Goal: Task Accomplishment & Management: Use online tool/utility

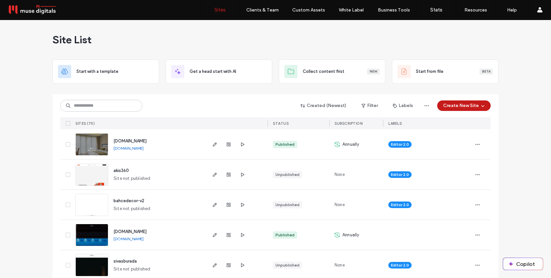
click at [93, 97] on div "Created (Newest) Filter Labels Create New Site SITES (75) STATUS SUBSCRIPTION L…" at bounding box center [275, 111] width 430 height 35
click at [94, 108] on input at bounding box center [101, 106] width 82 height 12
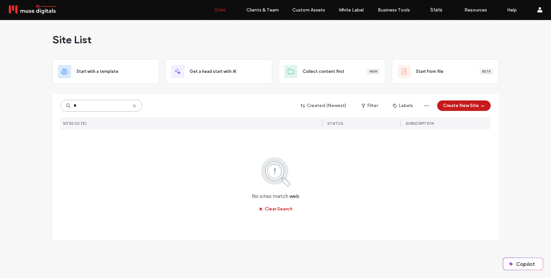
type input "*"
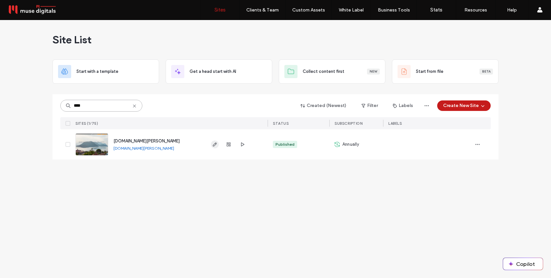
type input "****"
click at [214, 143] on use "button" at bounding box center [215, 144] width 4 height 4
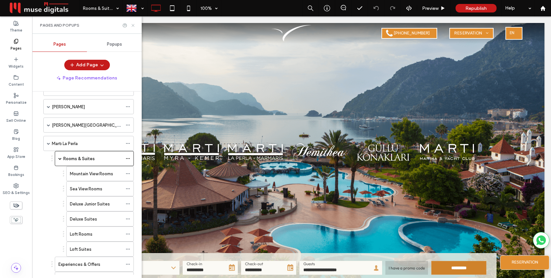
click at [133, 26] on icon at bounding box center [132, 25] width 5 height 5
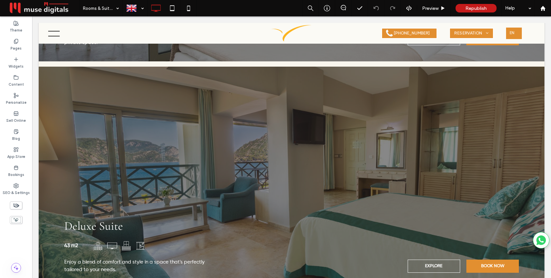
scroll to position [1375, 0]
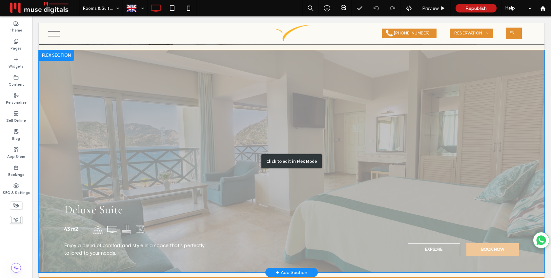
click at [377, 212] on div "Click to edit in Flex Mode" at bounding box center [291, 161] width 505 height 222
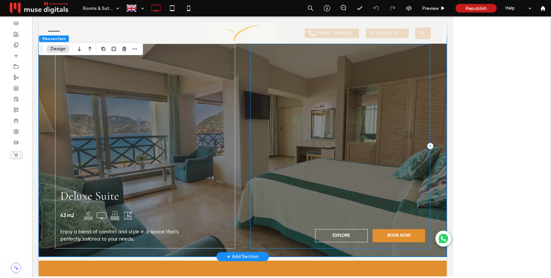
scroll to position [1370, 0]
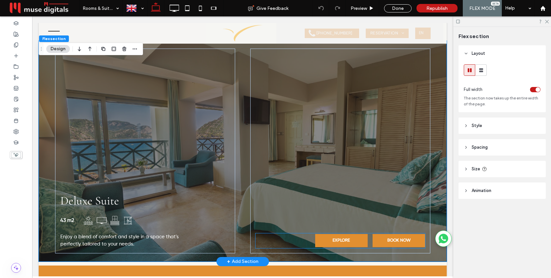
click at [349, 239] on link "EXPLORE" at bounding box center [341, 240] width 52 height 13
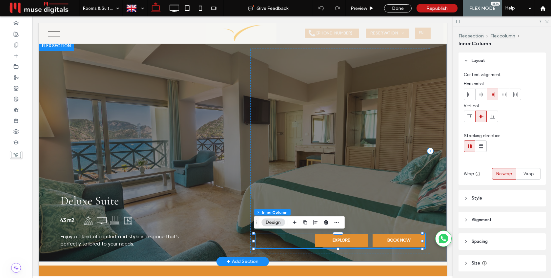
click at [349, 239] on link "EXPLORE" at bounding box center [341, 240] width 52 height 13
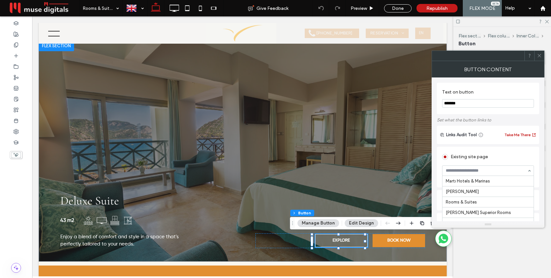
scroll to position [519, 0]
click at [539, 58] on span at bounding box center [539, 56] width 5 height 10
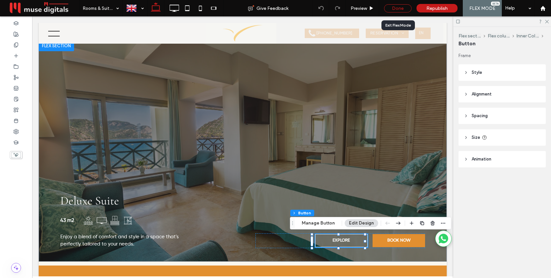
click at [408, 11] on div "Done" at bounding box center [398, 8] width 28 height 8
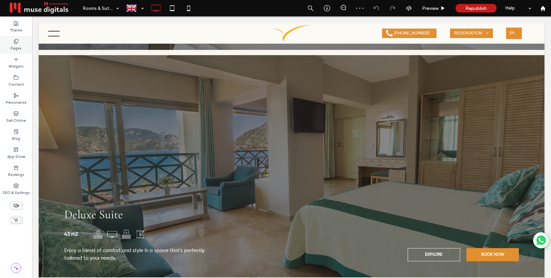
click at [12, 46] on label "Pages" at bounding box center [15, 47] width 11 height 7
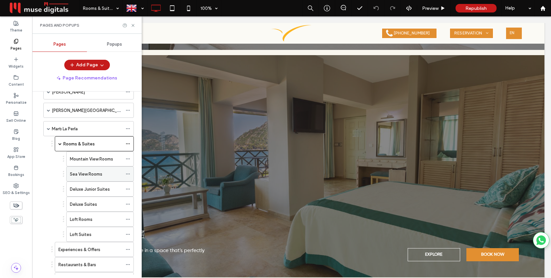
scroll to position [35, 0]
click at [85, 190] on label "Deluxe Junior Suites" at bounding box center [90, 190] width 40 height 11
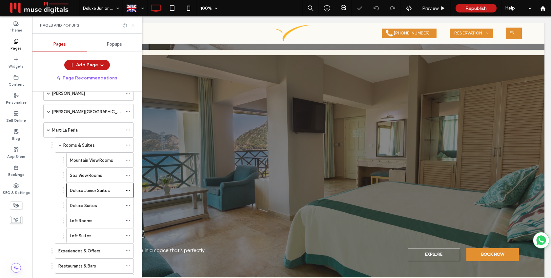
click at [132, 26] on icon at bounding box center [132, 25] width 5 height 5
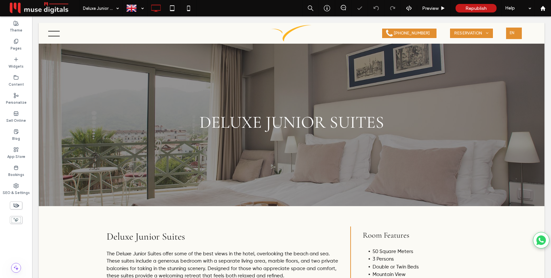
scroll to position [39, 0]
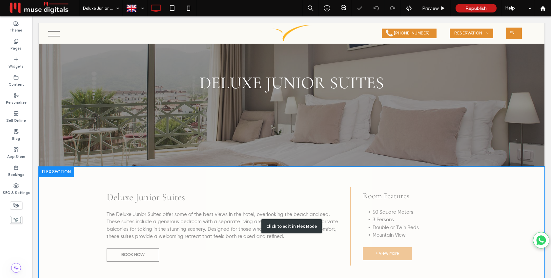
click at [413, 228] on div "Click to edit in Flex Mode" at bounding box center [291, 226] width 505 height 119
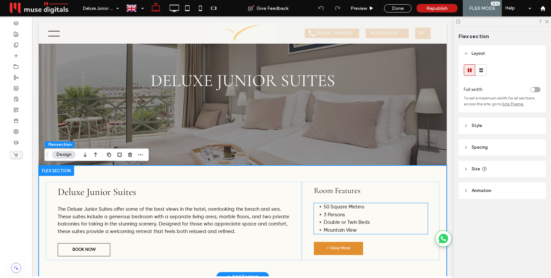
click at [347, 230] on span "Mountain View" at bounding box center [340, 229] width 33 height 5
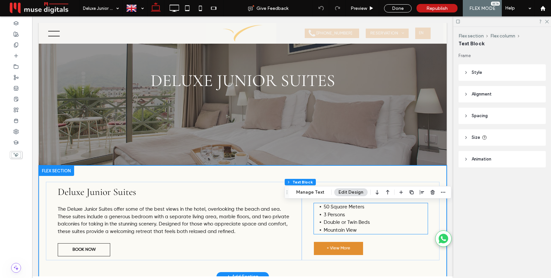
click at [347, 230] on span "Mountain View" at bounding box center [340, 229] width 33 height 5
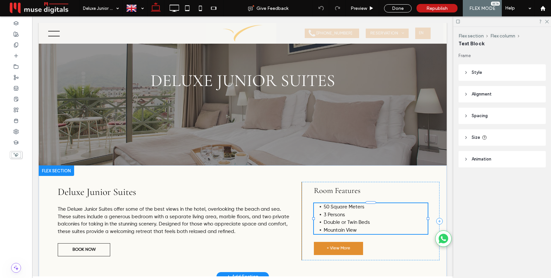
click at [341, 230] on span "Mountain View" at bounding box center [340, 229] width 33 height 5
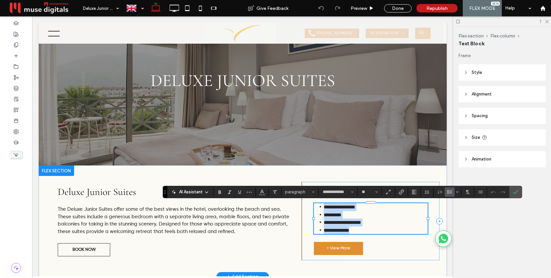
click at [341, 230] on span "**********" at bounding box center [337, 229] width 26 height 5
drag, startPoint x: 342, startPoint y: 230, endPoint x: 323, endPoint y: 230, distance: 19.3
click at [324, 230] on span "**********" at bounding box center [337, 229] width 26 height 5
click at [517, 189] on icon "Confirm" at bounding box center [515, 191] width 5 height 5
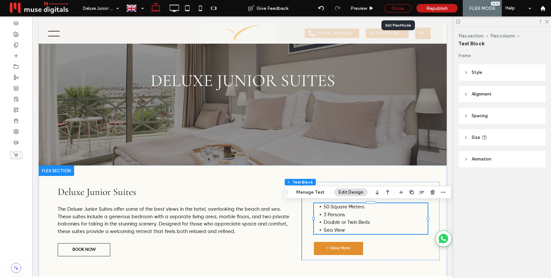
click at [396, 6] on div "Done" at bounding box center [398, 8] width 28 height 8
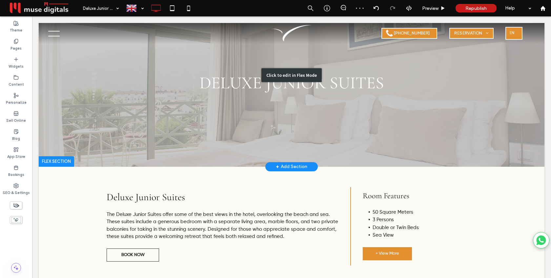
scroll to position [0, 0]
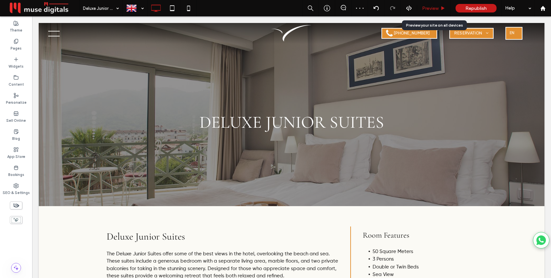
click at [427, 6] on span "Preview" at bounding box center [430, 9] width 16 height 6
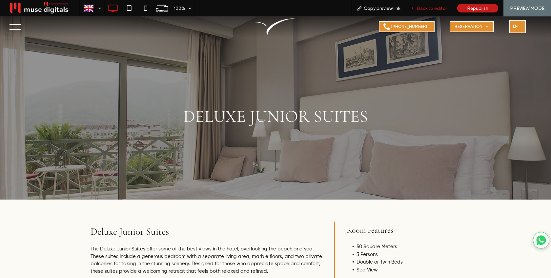
click at [436, 6] on span "Back to editor" at bounding box center [432, 9] width 30 height 6
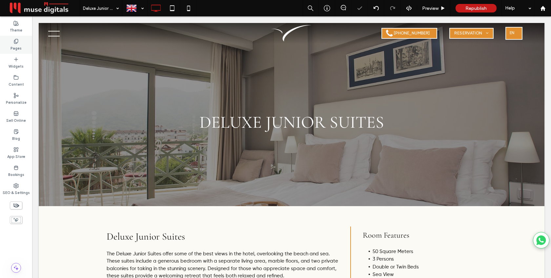
click at [12, 42] on div "Pages" at bounding box center [16, 45] width 32 height 18
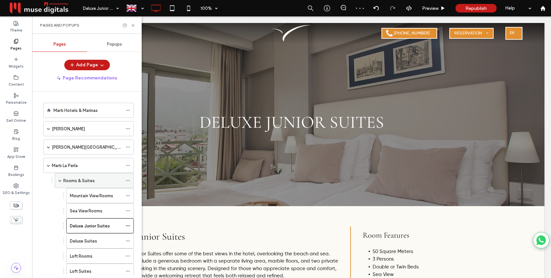
click at [59, 181] on span at bounding box center [59, 180] width 3 height 3
click at [49, 164] on span at bounding box center [48, 165] width 3 height 3
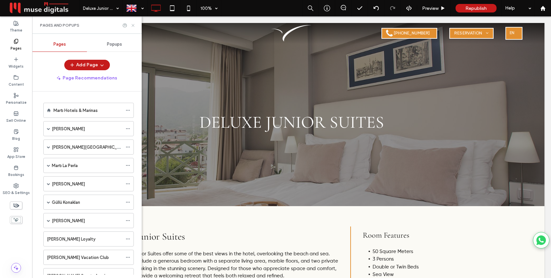
click at [132, 25] on use at bounding box center [132, 25] width 3 height 3
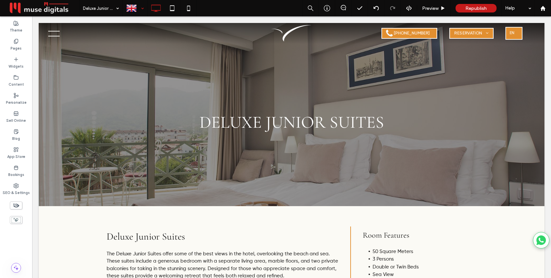
click at [139, 8] on div at bounding box center [135, 8] width 24 height 16
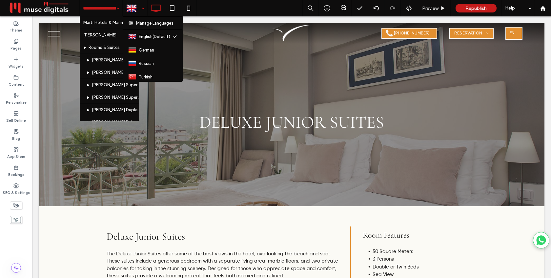
click at [144, 8] on div at bounding box center [135, 8] width 24 height 16
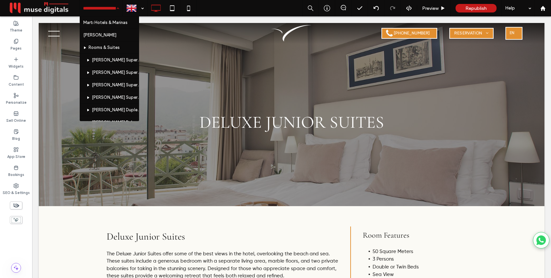
click at [113, 7] on div "Martı Hotels & Marinas Martı Myra Rooms & Suites Marti Myra Superior Rooms Myra…" at bounding box center [101, 8] width 43 height 16
click at [114, 8] on div "Martı Hotels & Marinas Martı Myra Rooms & Suites Marti Myra Superior Rooms Myra…" at bounding box center [101, 8] width 43 height 16
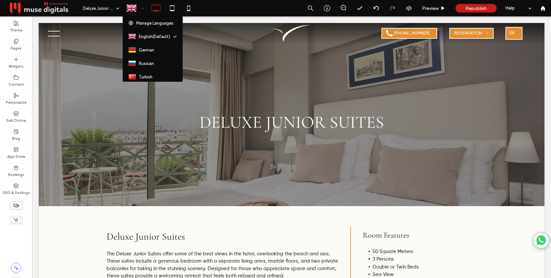
click at [140, 10] on div at bounding box center [135, 8] width 24 height 16
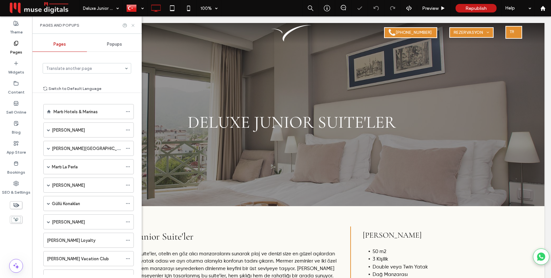
click at [131, 25] on icon at bounding box center [132, 25] width 5 height 5
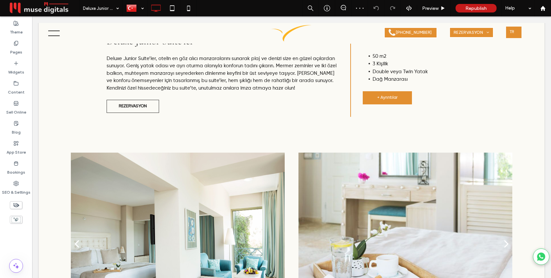
scroll to position [191, 0]
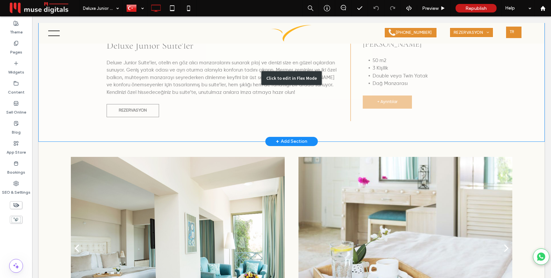
click at [385, 80] on div "Click to edit in Flex Mode" at bounding box center [291, 78] width 505 height 126
click at [384, 80] on li "Dağ Manzarası" at bounding box center [424, 84] width 104 height 8
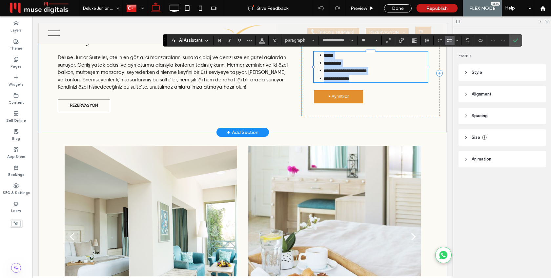
click at [331, 79] on span "**********" at bounding box center [337, 78] width 26 height 5
click at [519, 39] on label "Confirm" at bounding box center [515, 40] width 10 height 12
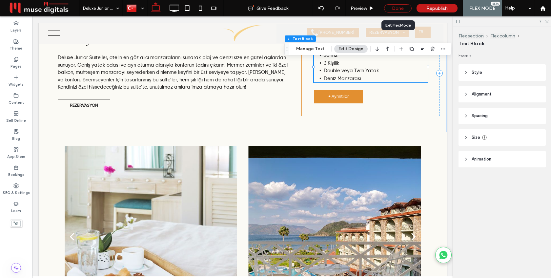
click at [405, 11] on div "Done" at bounding box center [398, 8] width 28 height 8
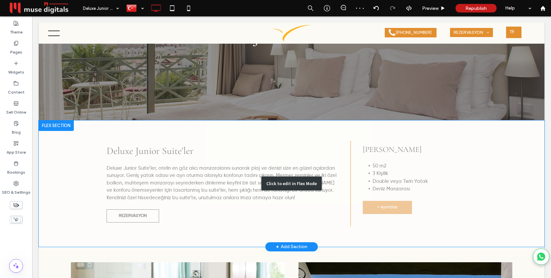
scroll to position [70, 0]
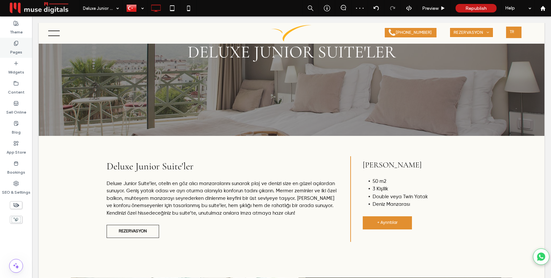
click at [21, 50] on label "Pages" at bounding box center [16, 50] width 12 height 9
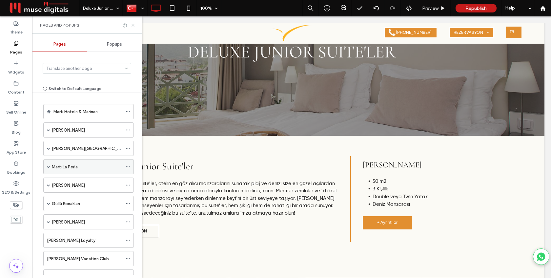
click at [48, 168] on span at bounding box center [48, 166] width 3 height 3
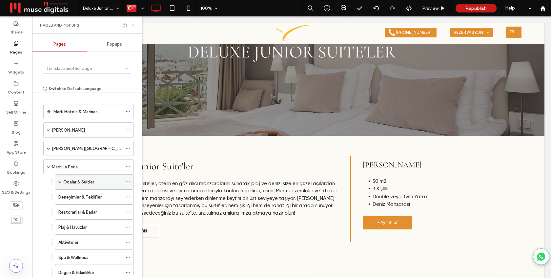
click at [70, 185] on label "Odalar & Suitler" at bounding box center [78, 181] width 31 height 11
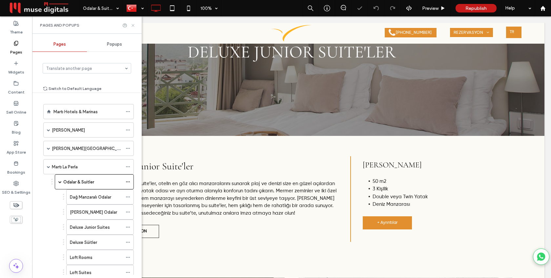
click at [133, 25] on icon at bounding box center [132, 25] width 5 height 5
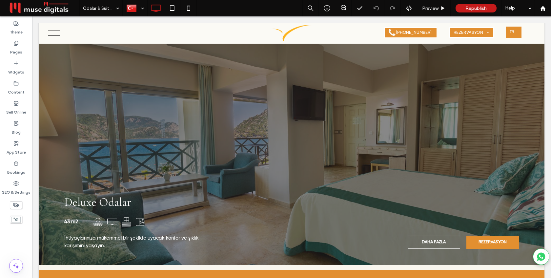
scroll to position [1390, 0]
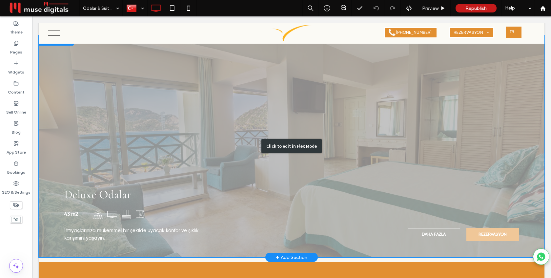
click at [302, 192] on div "Click to edit in Flex Mode" at bounding box center [291, 146] width 505 height 222
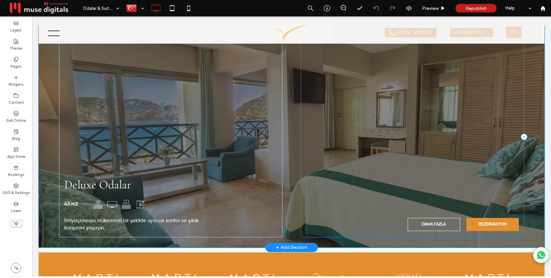
scroll to position [1385, 0]
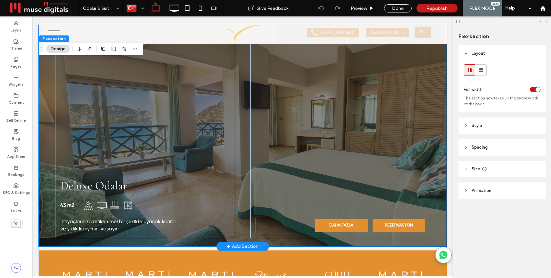
click at [345, 225] on span "DAHA FAZLA" at bounding box center [341, 225] width 24 height 5
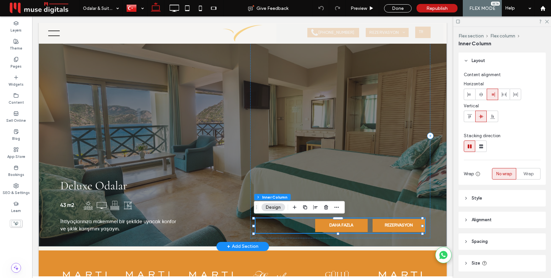
click at [345, 225] on span "DAHA FAZLA" at bounding box center [341, 225] width 24 height 5
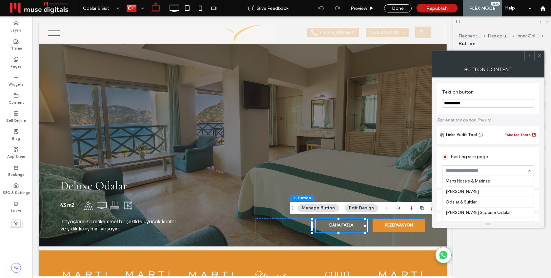
scroll to position [519, 0]
click at [540, 54] on use at bounding box center [538, 55] width 3 height 3
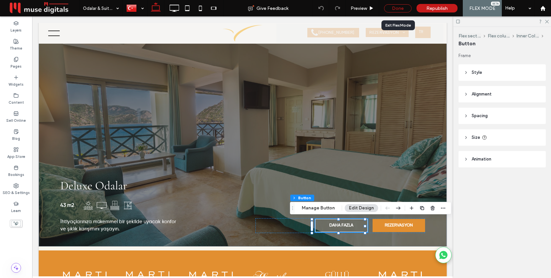
click at [396, 9] on div "Done" at bounding box center [398, 8] width 28 height 8
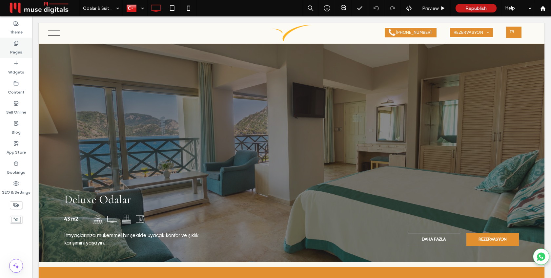
click at [16, 46] on label "Pages" at bounding box center [16, 50] width 12 height 9
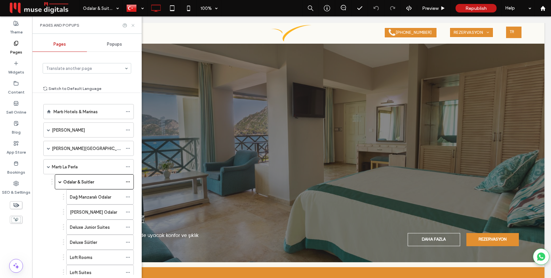
click at [133, 27] on icon at bounding box center [132, 25] width 5 height 5
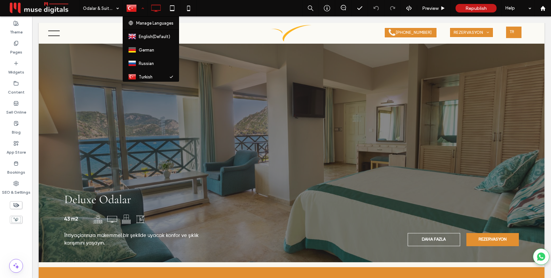
click at [142, 12] on div at bounding box center [135, 8] width 24 height 16
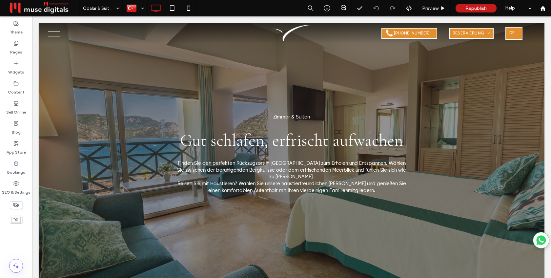
scroll to position [0, 0]
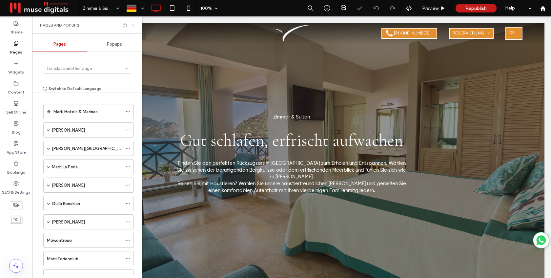
click at [132, 25] on icon at bounding box center [132, 25] width 5 height 5
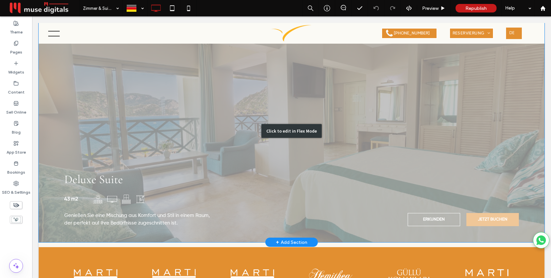
scroll to position [1442, 0]
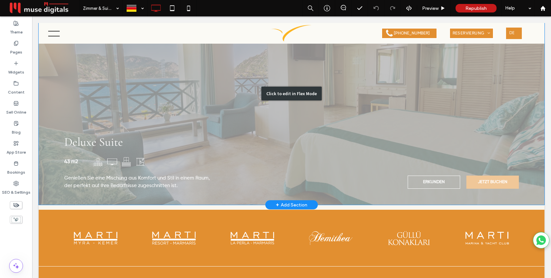
click at [359, 157] on div "Click to edit in Flex Mode" at bounding box center [291, 94] width 505 height 222
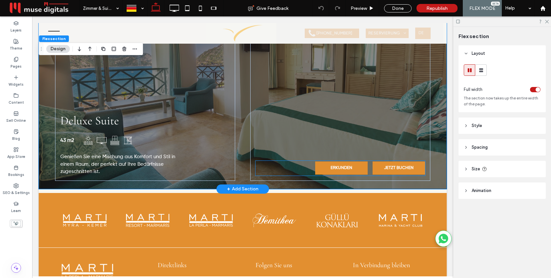
click at [342, 163] on link "ERKUNDEN" at bounding box center [341, 167] width 52 height 13
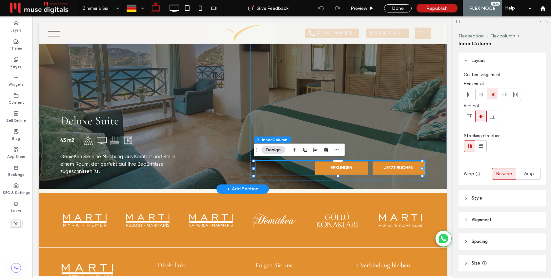
click at [342, 163] on link "ERKUNDEN" at bounding box center [341, 167] width 52 height 13
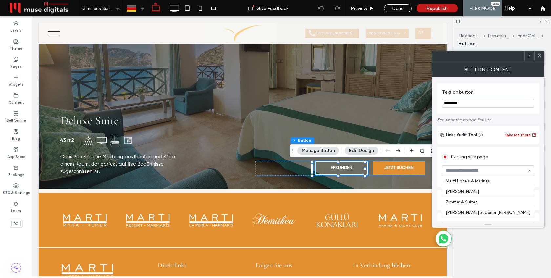
scroll to position [519, 0]
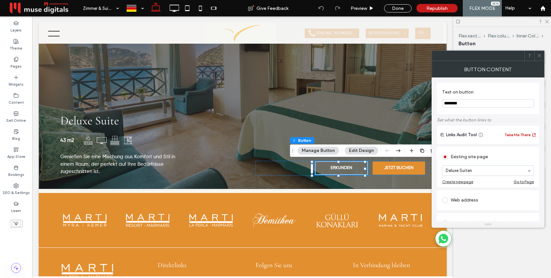
click at [539, 57] on icon at bounding box center [539, 55] width 5 height 5
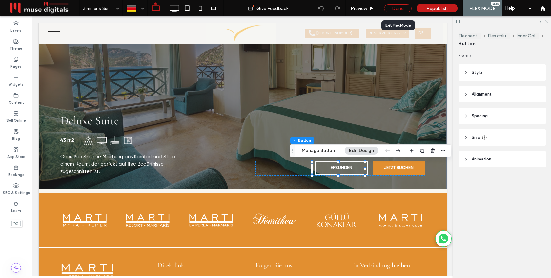
click at [403, 8] on div "Done" at bounding box center [398, 8] width 28 height 8
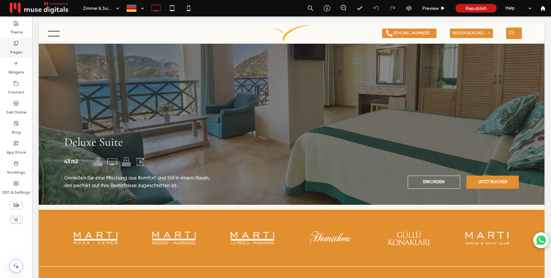
click at [15, 49] on label "Pages" at bounding box center [16, 50] width 12 height 9
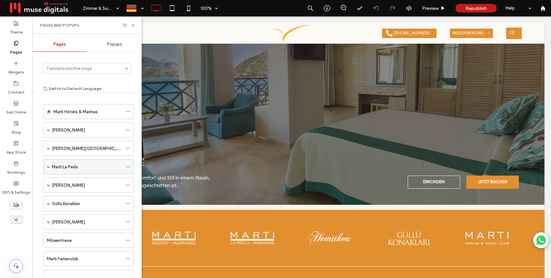
click at [48, 167] on span at bounding box center [48, 166] width 3 height 3
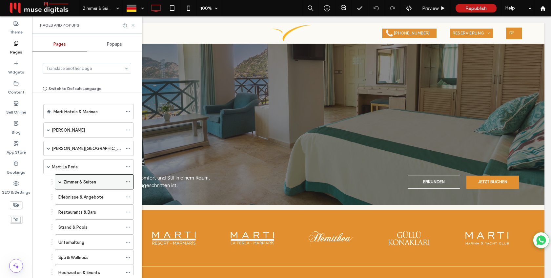
click at [60, 182] on span at bounding box center [59, 181] width 3 height 3
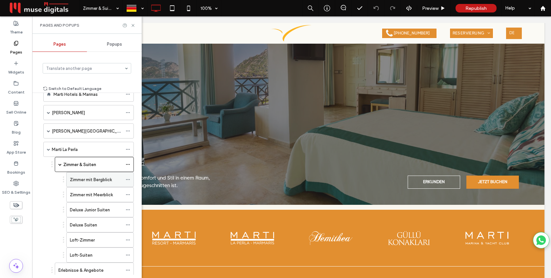
scroll to position [19, 0]
click at [87, 209] on label "Deluxe Junior Suiten" at bounding box center [90, 207] width 40 height 11
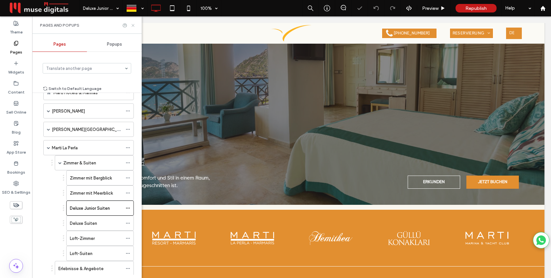
click at [132, 27] on icon at bounding box center [132, 25] width 5 height 5
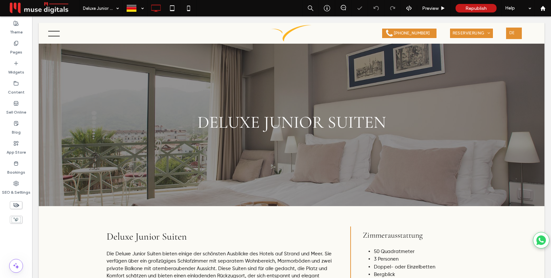
scroll to position [46, 0]
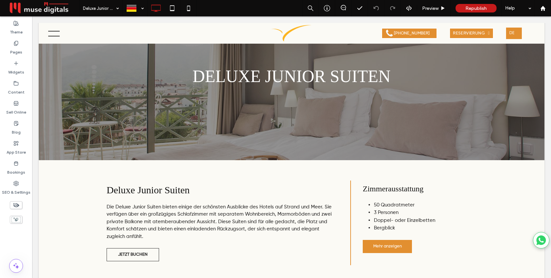
scroll to position [46, 0]
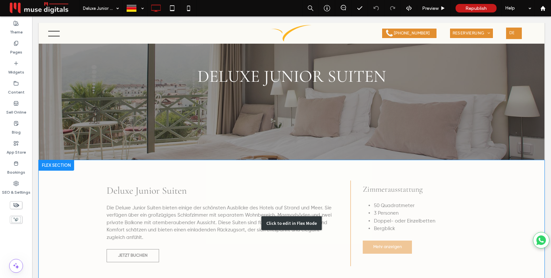
click at [389, 227] on div "Click to edit in Flex Mode" at bounding box center [291, 223] width 505 height 126
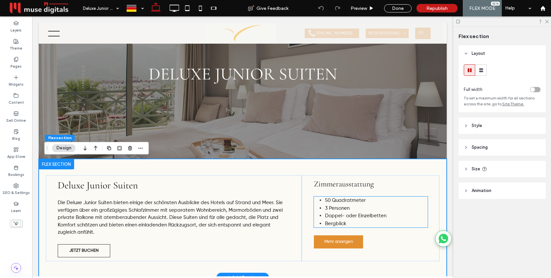
click at [339, 224] on span "Bergblick" at bounding box center [335, 223] width 21 height 5
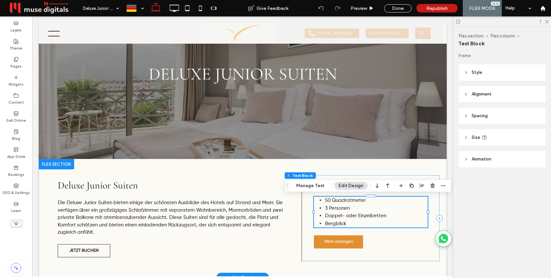
click at [339, 224] on div "50 Quadratmeter 3 Personen Doppel- oder Einzelbetten Bergblick" at bounding box center [371, 211] width 114 height 31
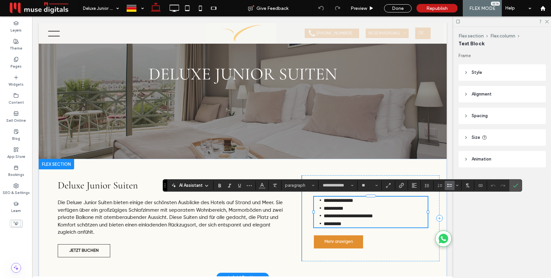
click at [339, 224] on span "*********" at bounding box center [333, 223] width 18 height 5
click at [517, 187] on icon "Confirm" at bounding box center [515, 185] width 5 height 5
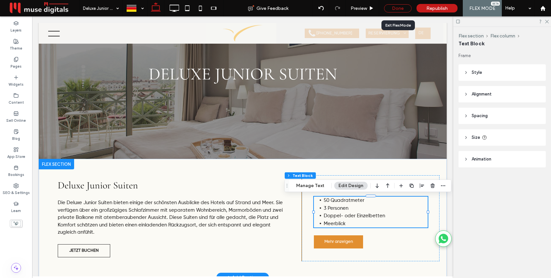
click at [397, 10] on div "Done" at bounding box center [398, 8] width 28 height 8
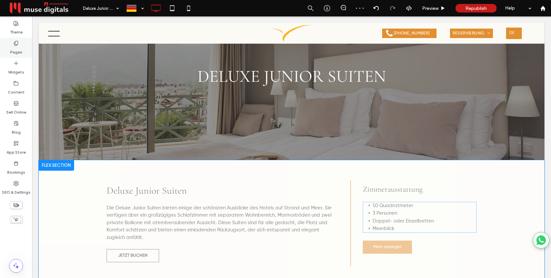
click at [14, 45] on use at bounding box center [16, 43] width 4 height 4
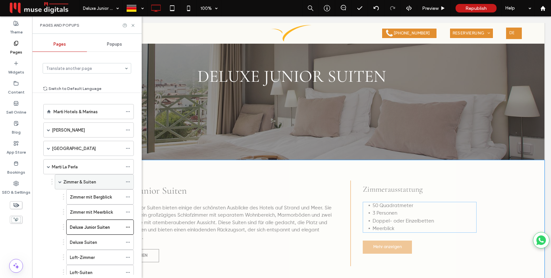
click at [75, 180] on label "Zimmer & Suiten" at bounding box center [79, 181] width 33 height 11
click at [131, 26] on icon at bounding box center [132, 25] width 5 height 5
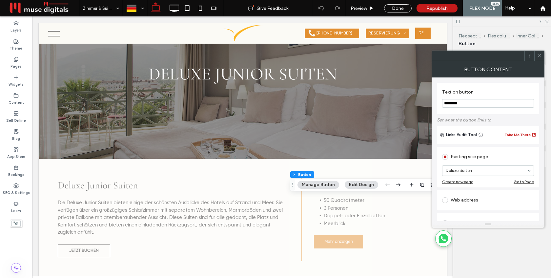
click at [539, 57] on icon at bounding box center [539, 55] width 5 height 5
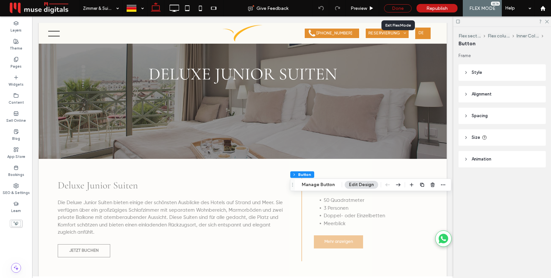
click at [394, 8] on div "Done" at bounding box center [398, 8] width 28 height 8
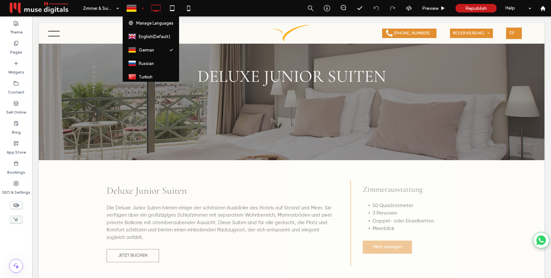
click at [138, 9] on div at bounding box center [135, 8] width 24 height 16
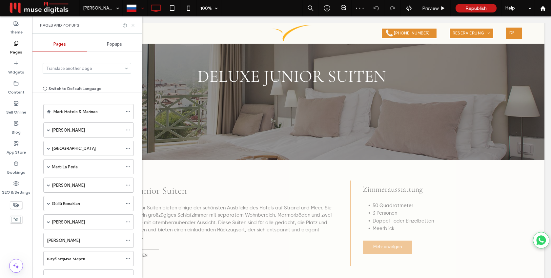
click at [132, 24] on icon at bounding box center [132, 25] width 5 height 5
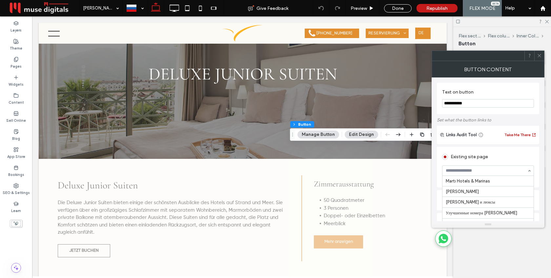
scroll to position [519, 0]
click at [539, 54] on icon at bounding box center [539, 55] width 5 height 5
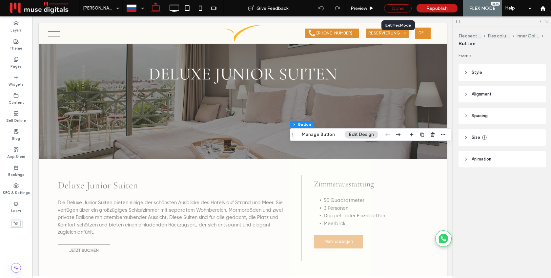
click at [402, 7] on div "Done" at bounding box center [398, 8] width 28 height 8
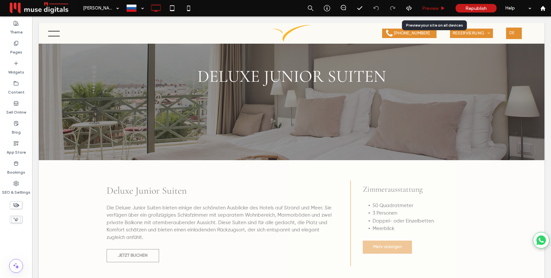
click at [436, 6] on span "Preview" at bounding box center [430, 9] width 16 height 6
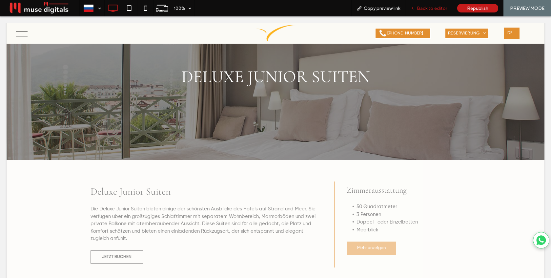
click at [427, 10] on span "Back to editor" at bounding box center [432, 9] width 30 height 6
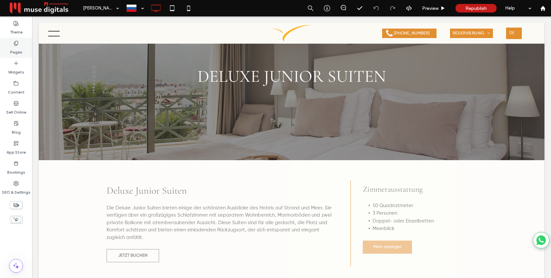
click at [11, 44] on div "Pages" at bounding box center [16, 48] width 32 height 20
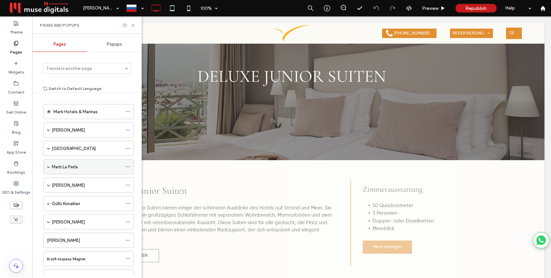
click at [47, 166] on span at bounding box center [48, 166] width 3 height 3
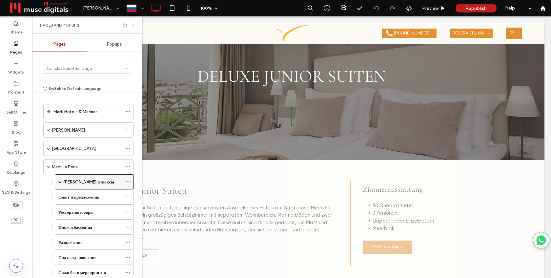
click at [61, 182] on span at bounding box center [59, 181] width 3 height 3
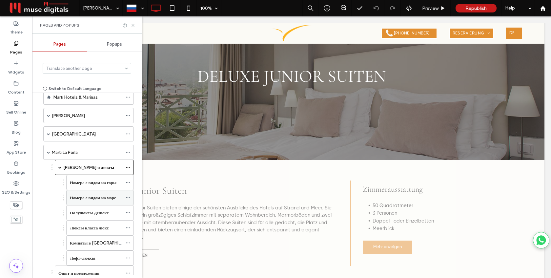
scroll to position [15, 0]
click at [86, 227] on label "Люксы класса люкс" at bounding box center [89, 226] width 39 height 11
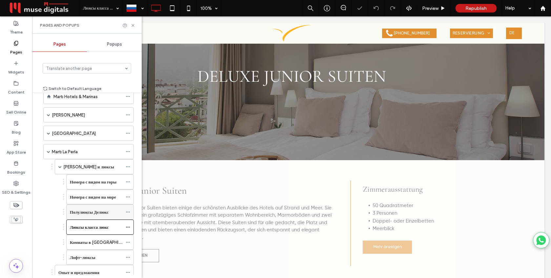
click at [87, 211] on label "Полулюксы Делюкс" at bounding box center [89, 211] width 39 height 11
click at [132, 23] on icon at bounding box center [132, 25] width 5 height 5
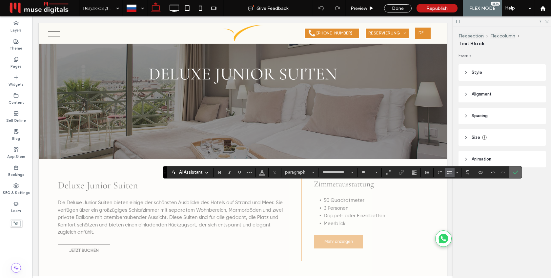
click at [517, 172] on icon "Confirm" at bounding box center [515, 171] width 5 height 5
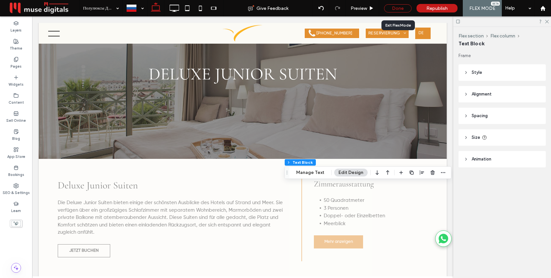
click at [404, 8] on div "Done" at bounding box center [398, 8] width 28 height 8
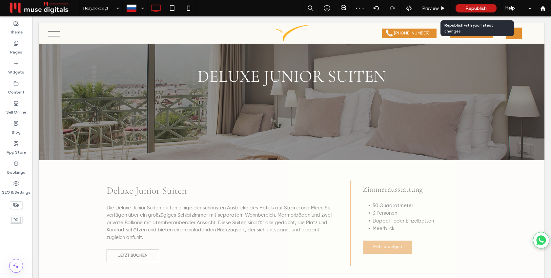
click at [469, 9] on span "Republish" at bounding box center [475, 9] width 21 height 6
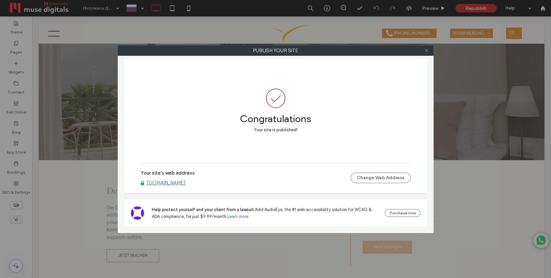
click at [425, 49] on use at bounding box center [425, 50] width 3 height 3
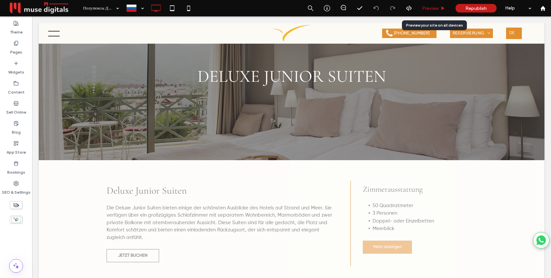
click at [436, 5] on div "Preview" at bounding box center [433, 8] width 33 height 16
click at [431, 5] on div "Preview" at bounding box center [433, 8] width 33 height 16
click at [430, 8] on span "Preview" at bounding box center [430, 9] width 16 height 6
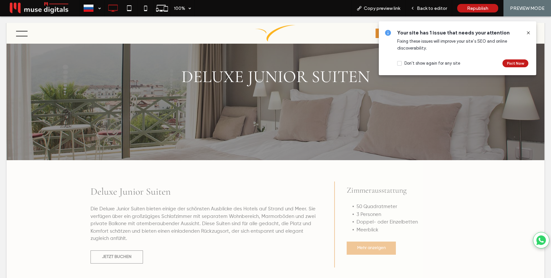
click at [527, 30] on icon at bounding box center [527, 32] width 5 height 5
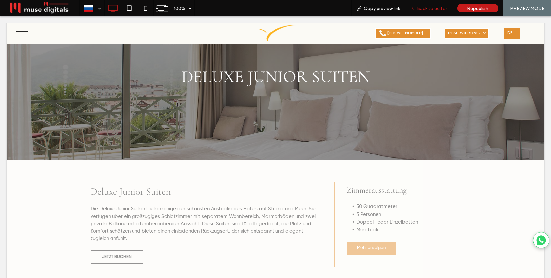
click at [433, 7] on span "Back to editor" at bounding box center [432, 9] width 30 height 6
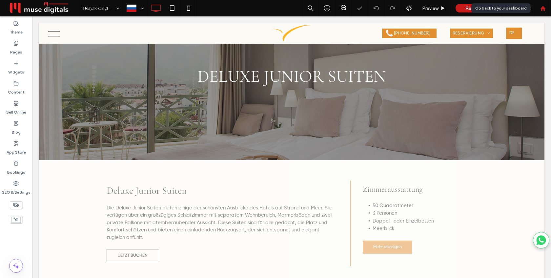
click at [542, 8] on use at bounding box center [542, 8] width 5 height 5
